Goal: Communication & Community: Answer question/provide support

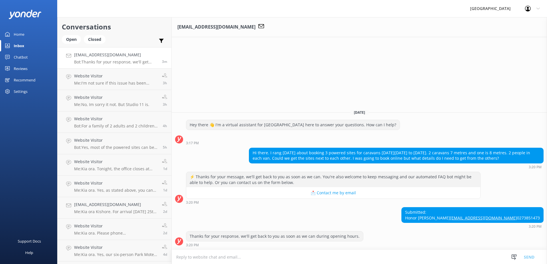
click at [310, 255] on textarea at bounding box center [359, 257] width 375 height 14
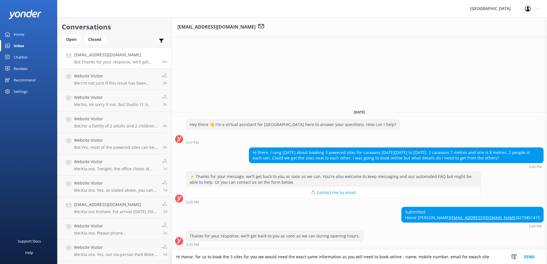
click at [443, 257] on textarea "Hi Honor, for us to book the 3 sites for you we would need the exact same infor…" at bounding box center [359, 257] width 375 height 14
click at [486, 257] on textarea "Hi Honor, for us to book the 3 sites for you we would need the exact same infor…" at bounding box center [359, 257] width 375 height 14
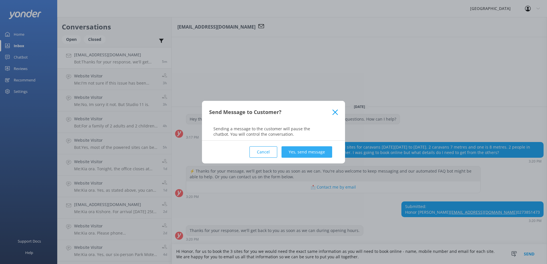
type textarea "Hi Honor, for us to book the 3 sites for you we would need the exact same infor…"
click at [305, 149] on button "Yes, send message" at bounding box center [306, 151] width 51 height 11
